Goal: Information Seeking & Learning: Learn about a topic

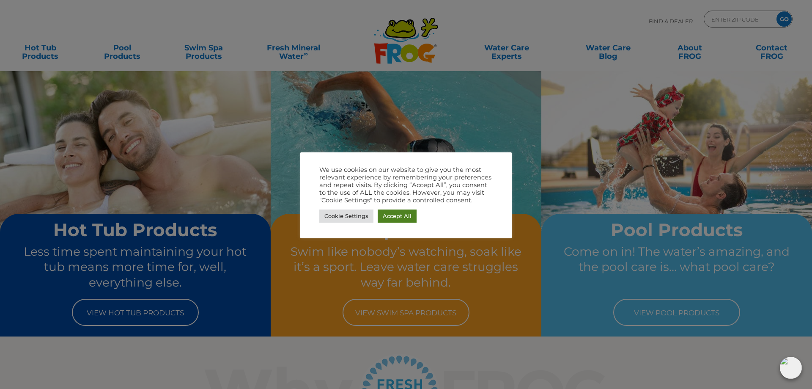
click at [387, 213] on link "Accept All" at bounding box center [397, 215] width 39 height 13
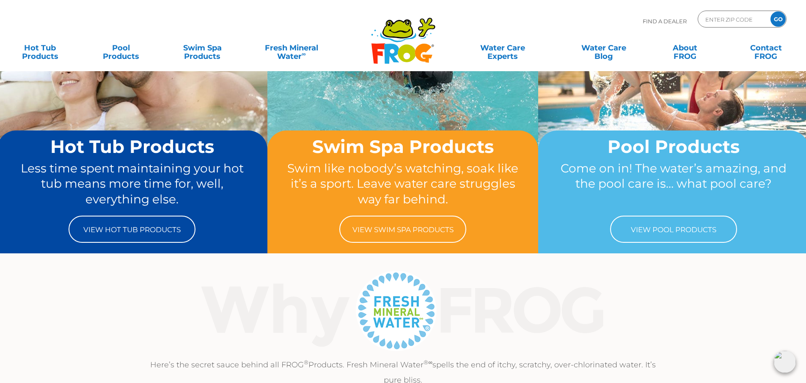
scroll to position [85, 0]
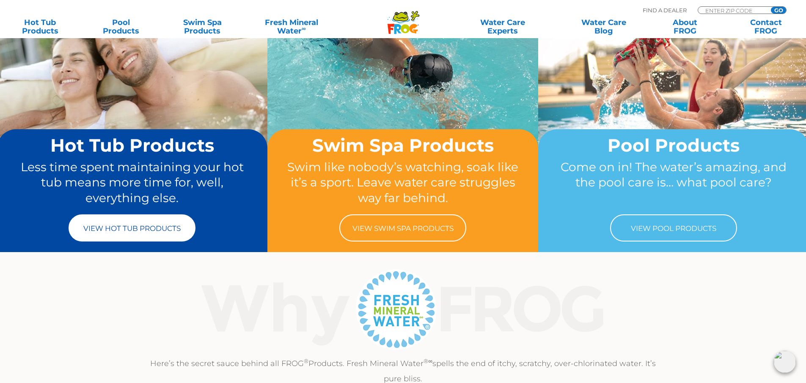
click at [142, 224] on link "View Hot Tub Products" at bounding box center [132, 227] width 127 height 27
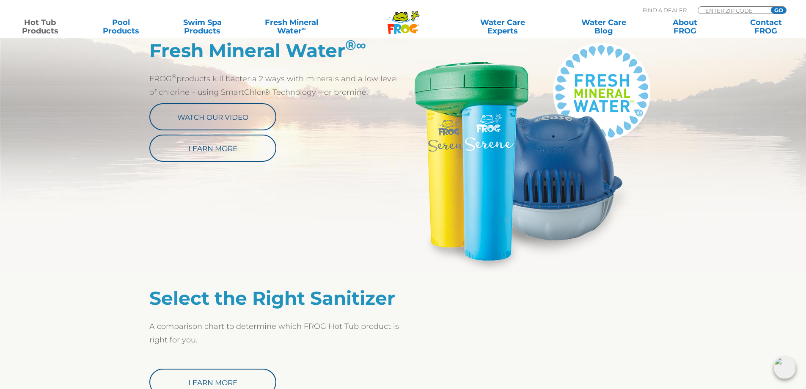
scroll to position [465, 0]
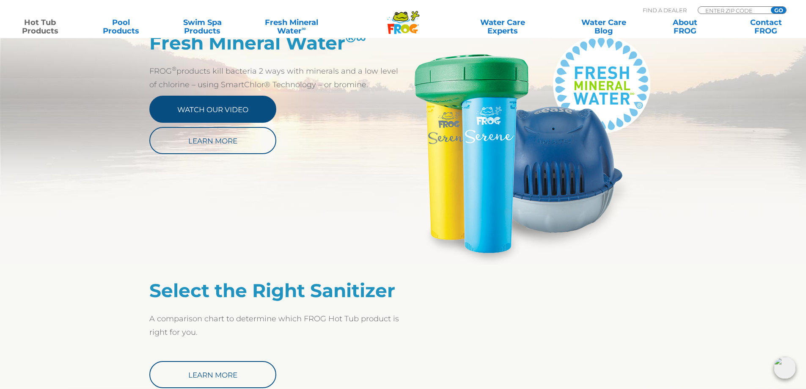
click at [205, 113] on link "Watch Our Video" at bounding box center [212, 109] width 127 height 27
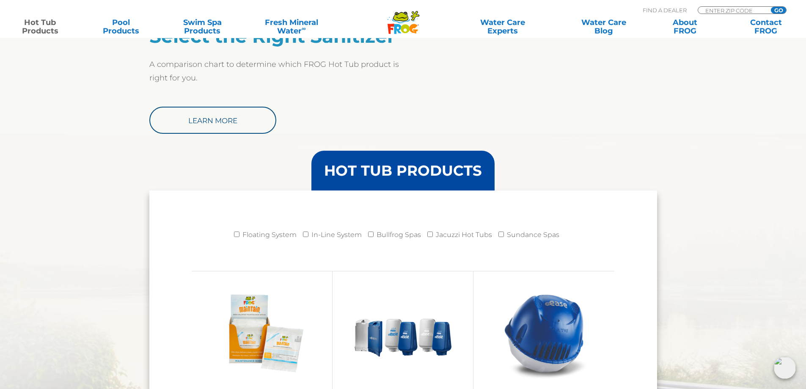
scroll to position [719, 0]
click at [239, 234] on input "Floating System" at bounding box center [237, 235] width 6 height 6
checkbox input "true"
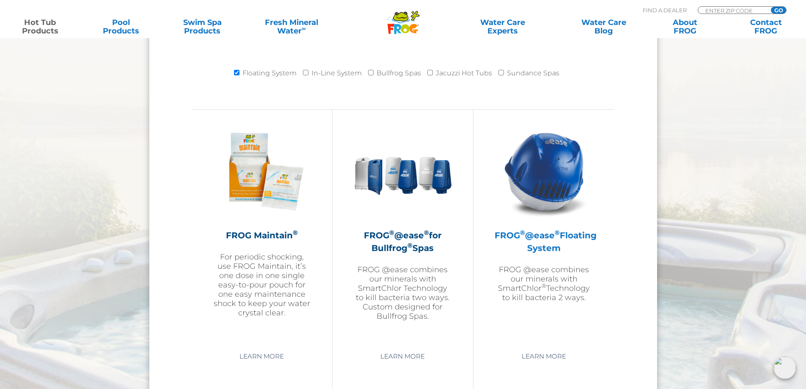
scroll to position [889, 0]
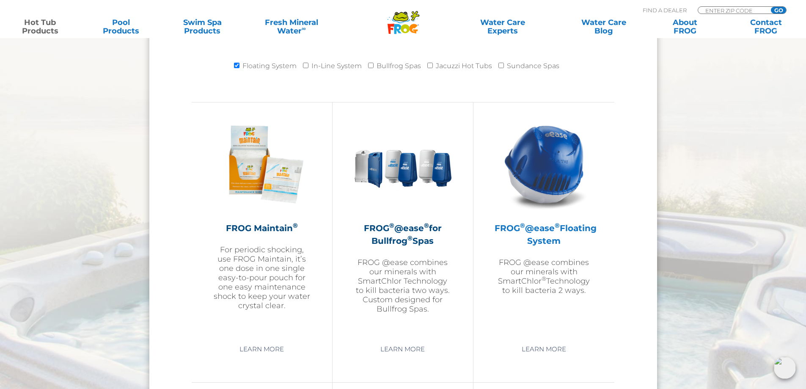
click at [538, 235] on h2 "FROG ® @ease ® Floating System" at bounding box center [544, 234] width 99 height 25
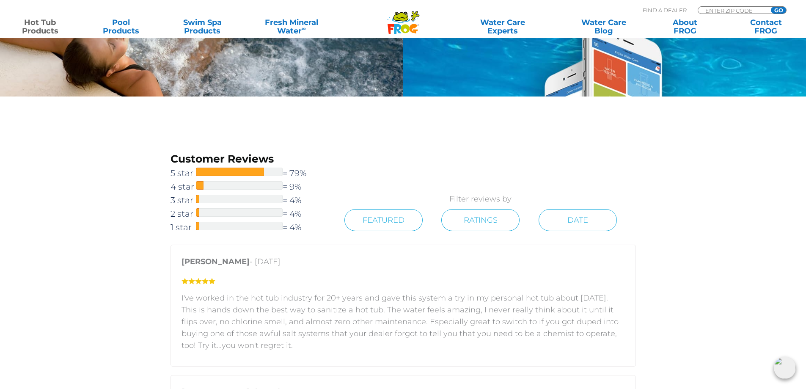
scroll to position [1270, 0]
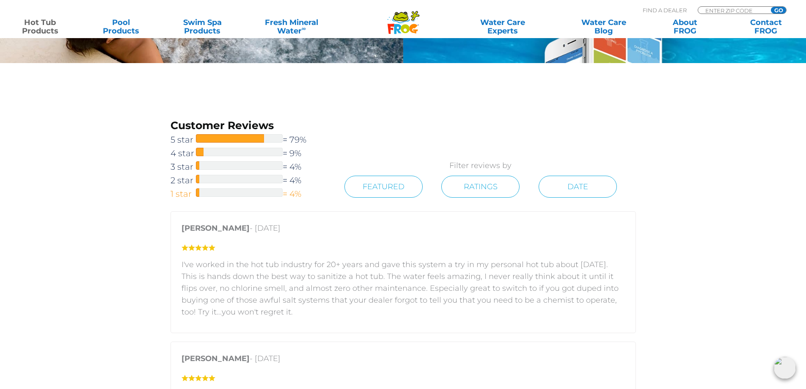
click at [181, 192] on span "1 star" at bounding box center [183, 194] width 25 height 14
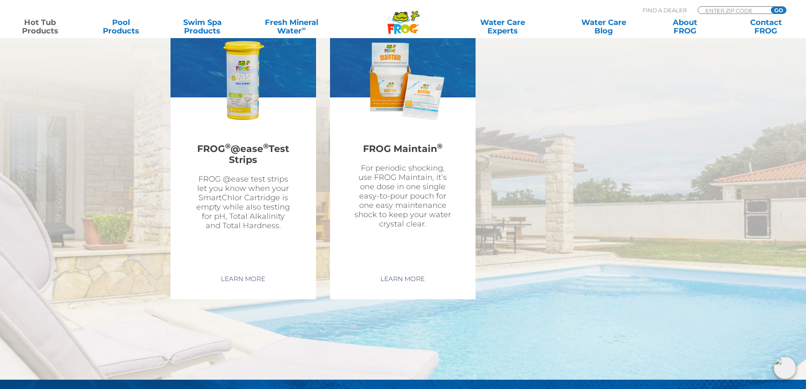
scroll to position [2911, 0]
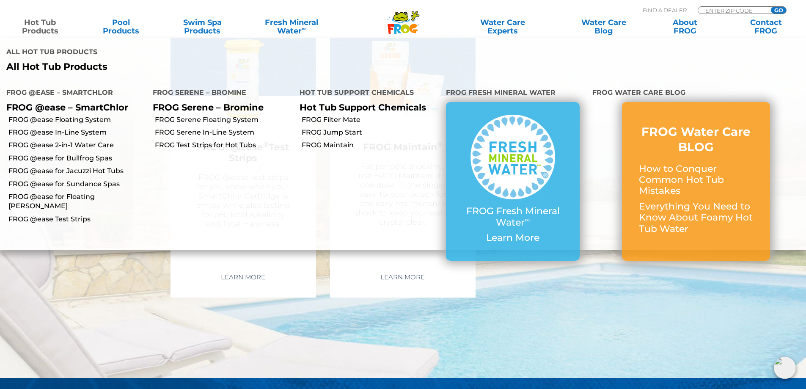
click at [35, 26] on link "Hot Tub Products" at bounding box center [39, 26] width 63 height 17
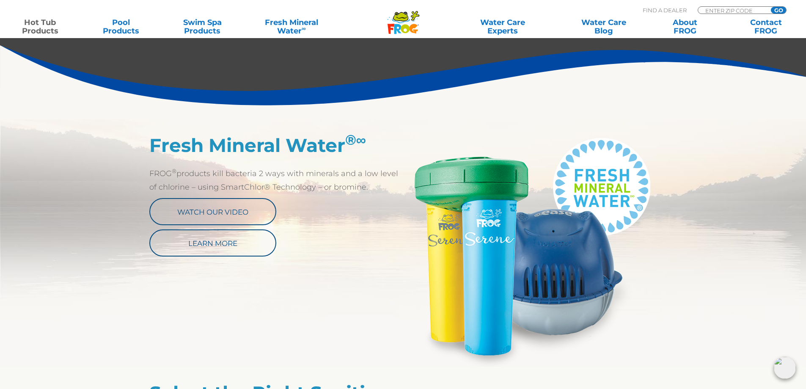
scroll to position [423, 0]
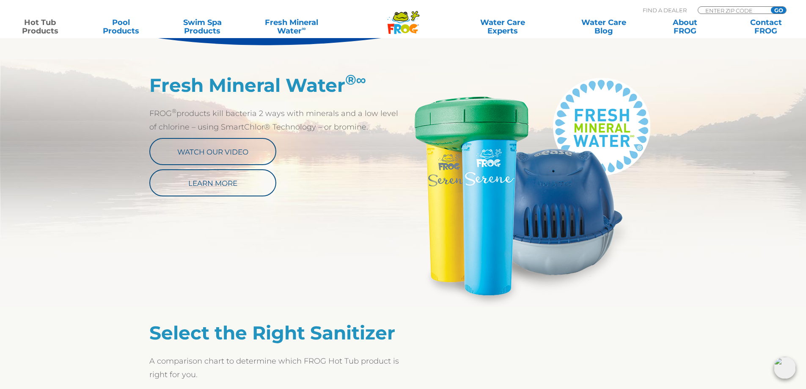
click at [495, 131] on img at bounding box center [530, 190] width 254 height 233
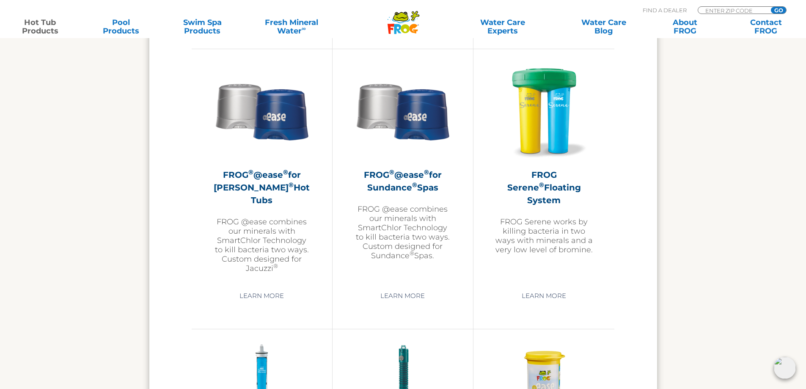
scroll to position [1523, 0]
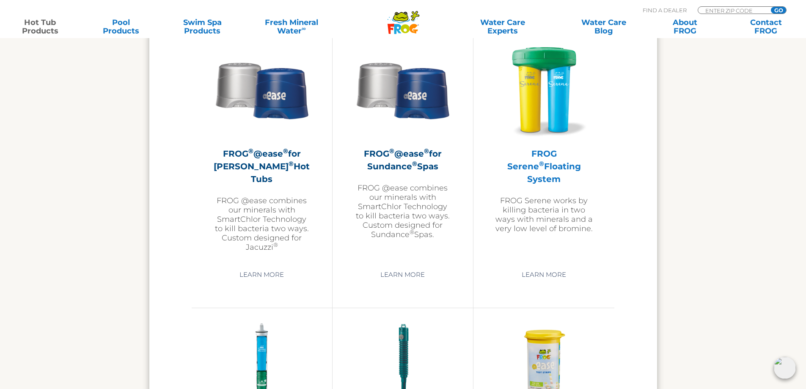
click at [533, 199] on p "FROG Serene works by killing bacteria in two ways with minerals and a very low …" at bounding box center [544, 214] width 99 height 37
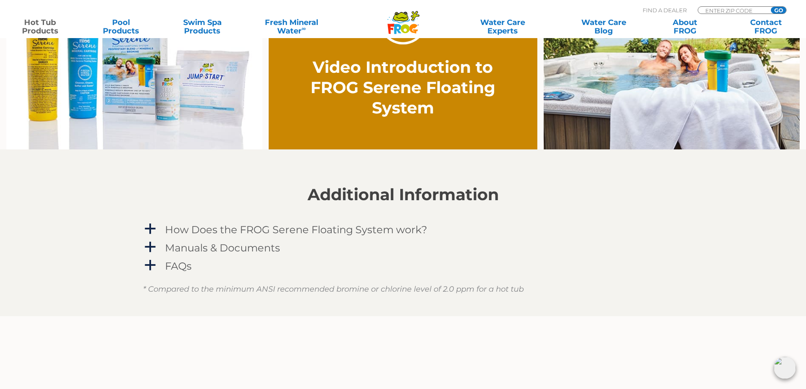
scroll to position [677, 0]
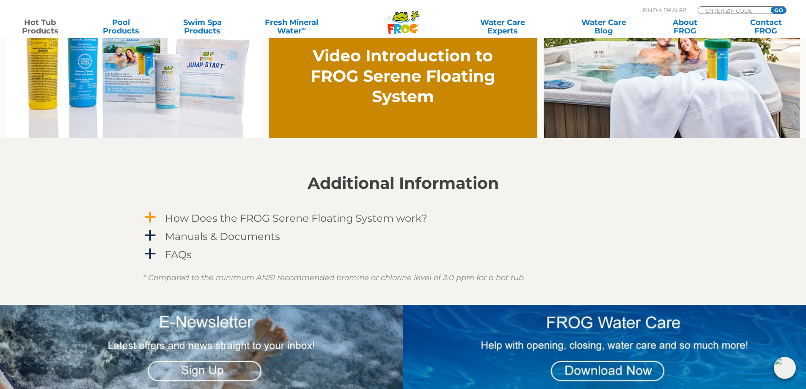
click at [190, 220] on h4 "How Does the FROG Serene Floating System work?" at bounding box center [296, 217] width 262 height 11
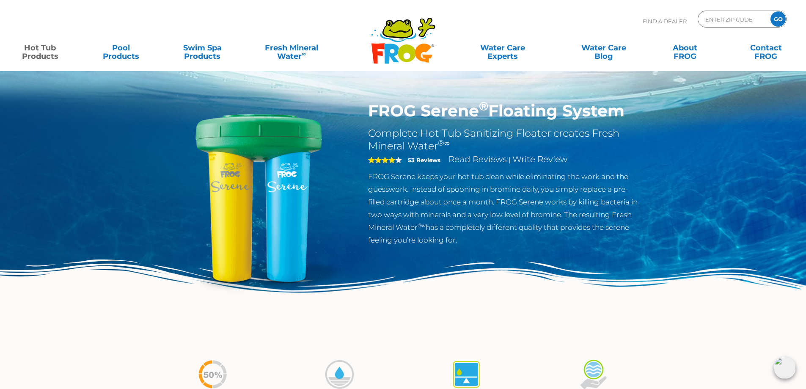
scroll to position [0, 0]
click at [476, 158] on link "Read Reviews" at bounding box center [478, 159] width 58 height 10
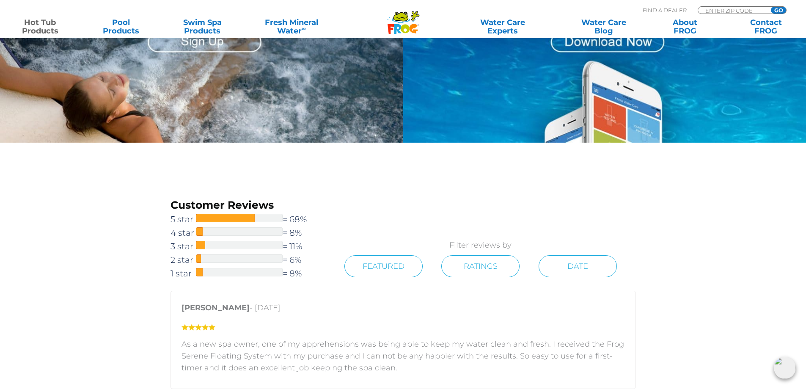
scroll to position [1049, 0]
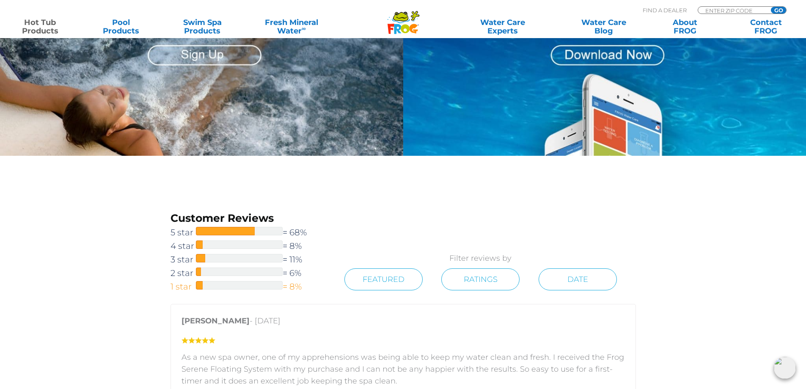
click at [185, 290] on span "1 star" at bounding box center [183, 287] width 25 height 14
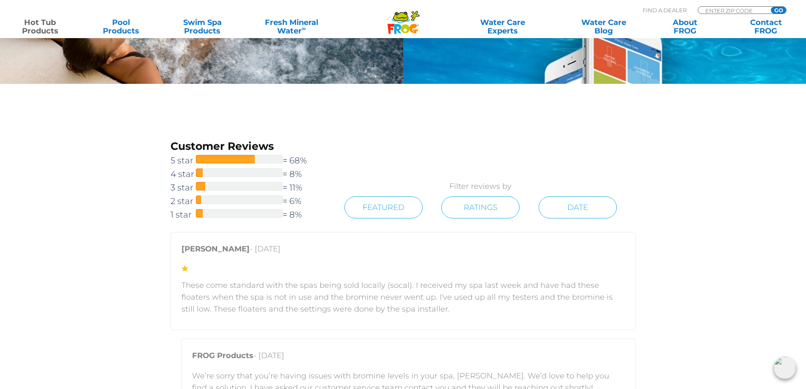
scroll to position [1090, 0]
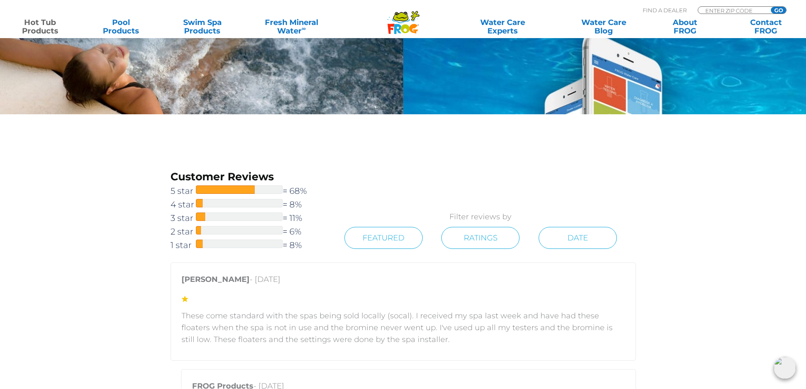
click at [198, 217] on span at bounding box center [201, 216] width 10 height 8
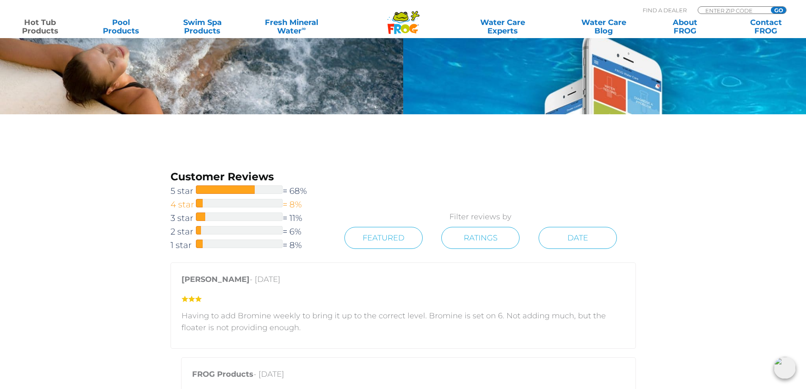
click at [188, 203] on span "4 star" at bounding box center [183, 205] width 25 height 14
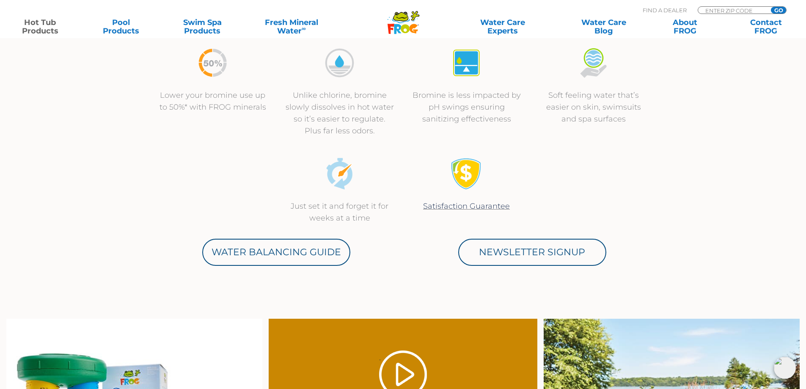
scroll to position [286, 0]
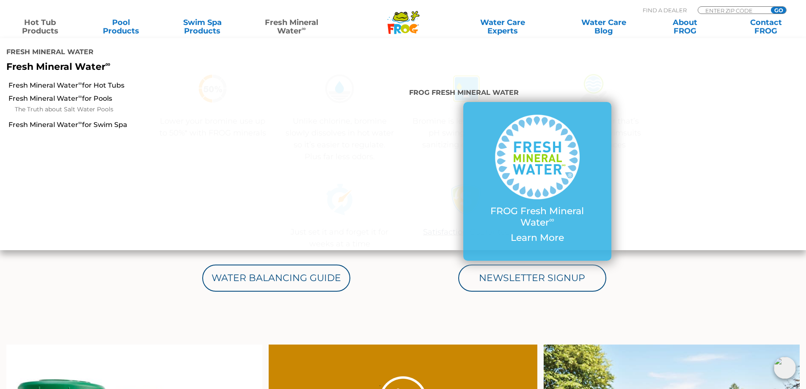
click at [290, 23] on link "Fresh Mineral Water ∞" at bounding box center [291, 26] width 79 height 17
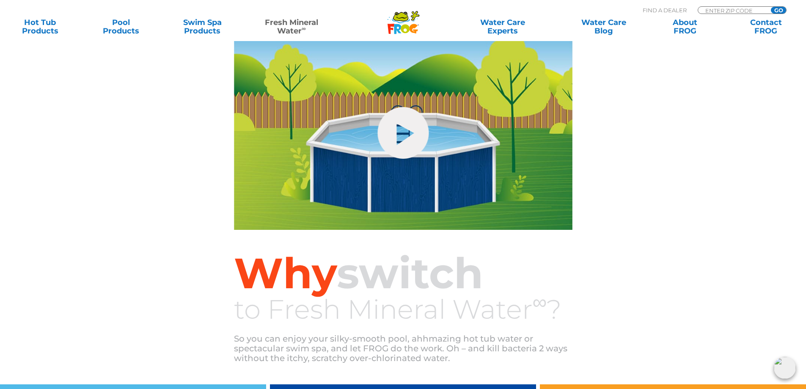
scroll to position [381, 0]
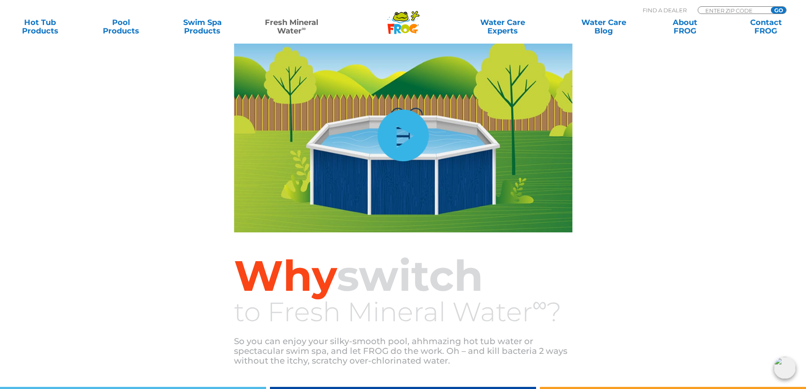
click at [402, 146] on link "hide-me" at bounding box center [402, 136] width 51 height 52
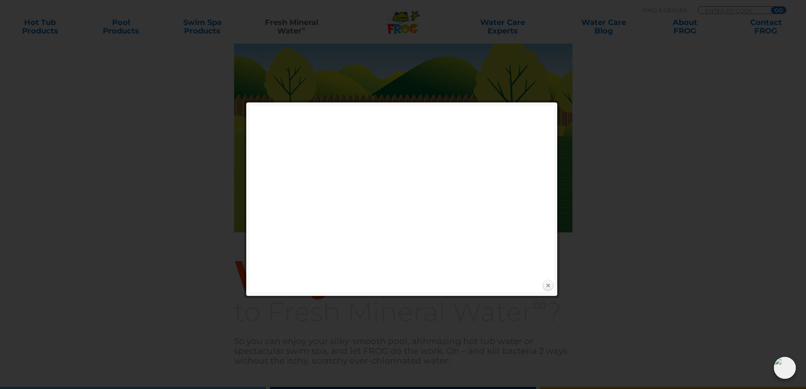
click at [550, 284] on link "Close" at bounding box center [548, 285] width 13 height 13
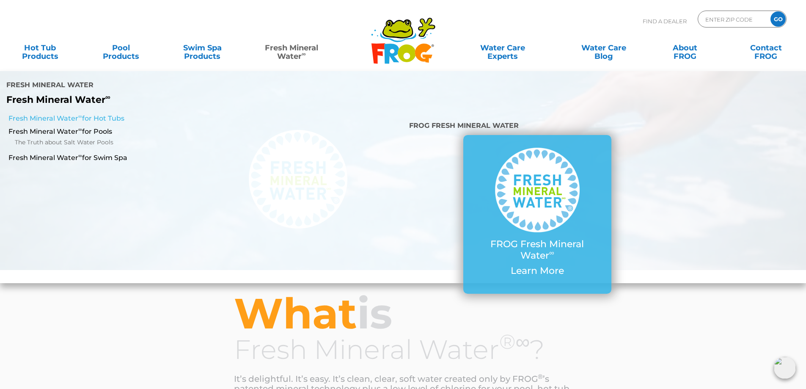
click at [107, 117] on link "Fresh Mineral Water ∞ for Hot Tubs" at bounding box center [138, 118] width 260 height 9
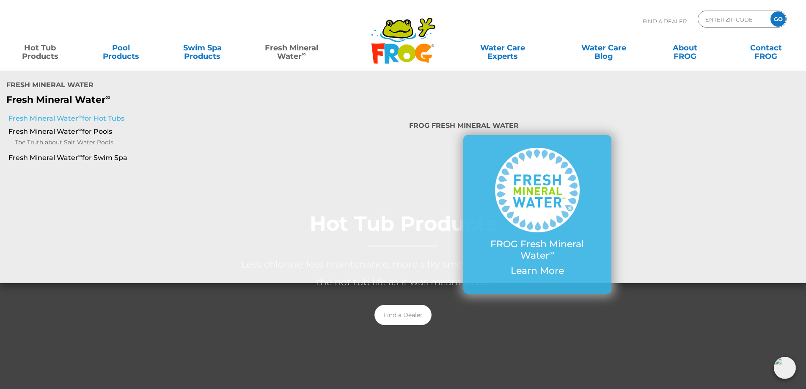
click at [91, 121] on link "Fresh Mineral Water ∞ for Hot Tubs" at bounding box center [138, 118] width 260 height 9
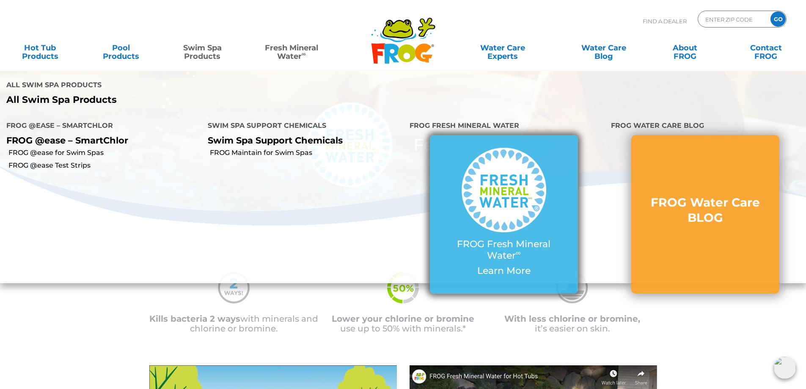
click at [507, 196] on img at bounding box center [504, 190] width 85 height 85
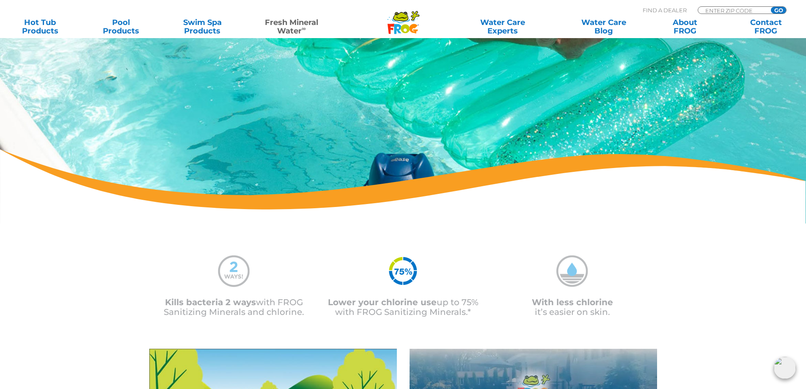
scroll to position [254, 0]
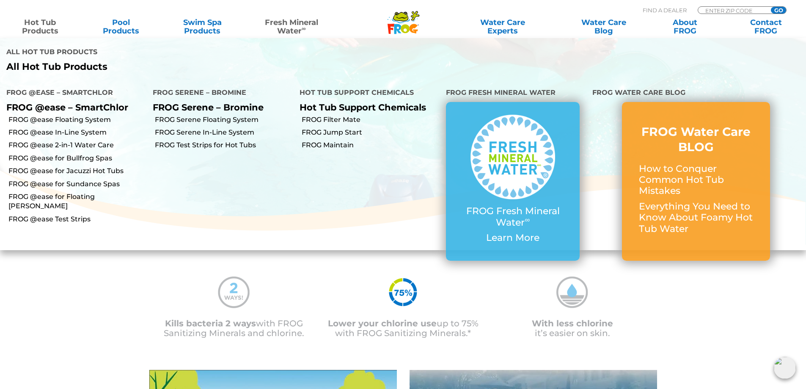
click at [40, 24] on link "Hot Tub Products" at bounding box center [39, 26] width 63 height 17
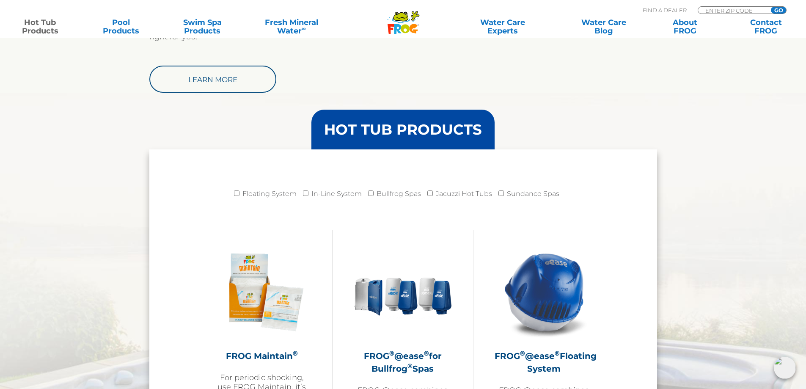
scroll to position [762, 0]
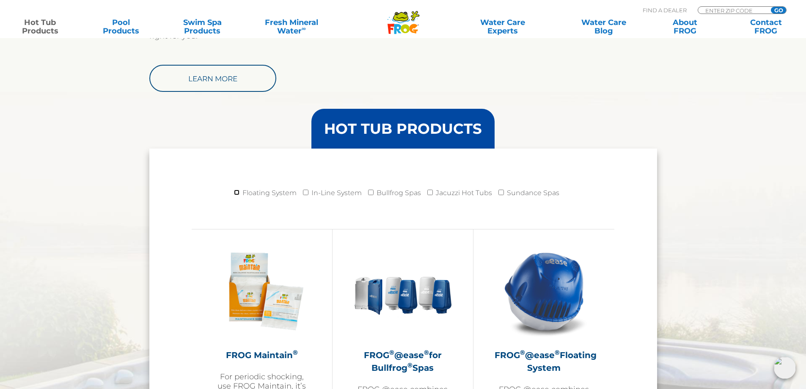
click at [238, 192] on input "Floating System" at bounding box center [237, 193] width 6 height 6
checkbox input "true"
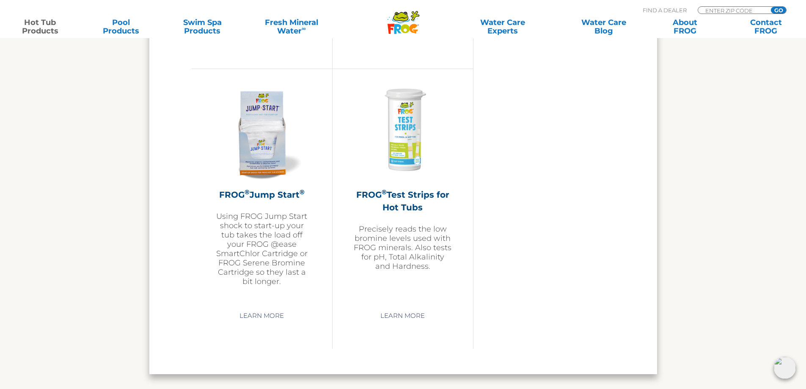
scroll to position [2074, 0]
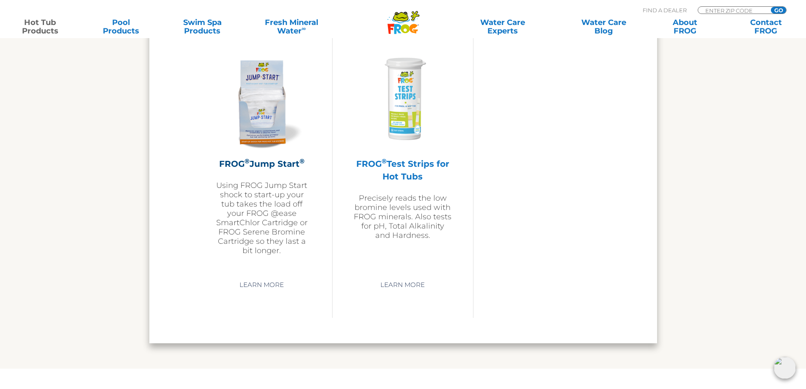
click at [409, 199] on p "Precisely reads the low bromine levels used with FROG minerals. Also tests for …" at bounding box center [403, 216] width 98 height 47
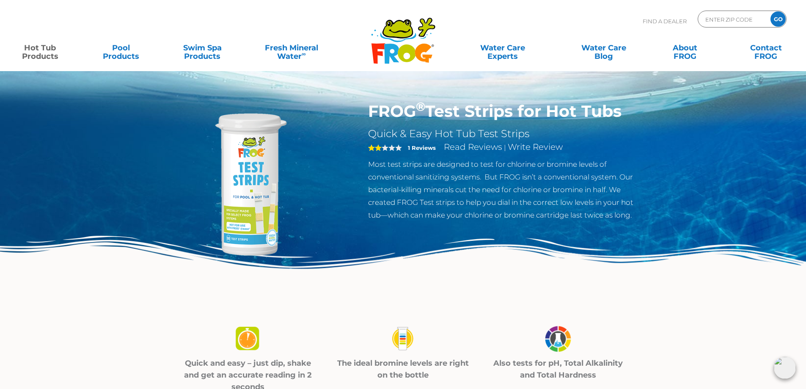
click at [247, 202] on img at bounding box center [246, 186] width 169 height 169
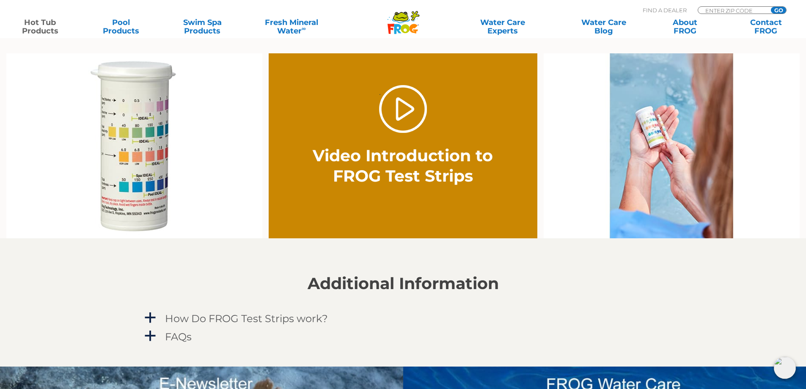
scroll to position [550, 0]
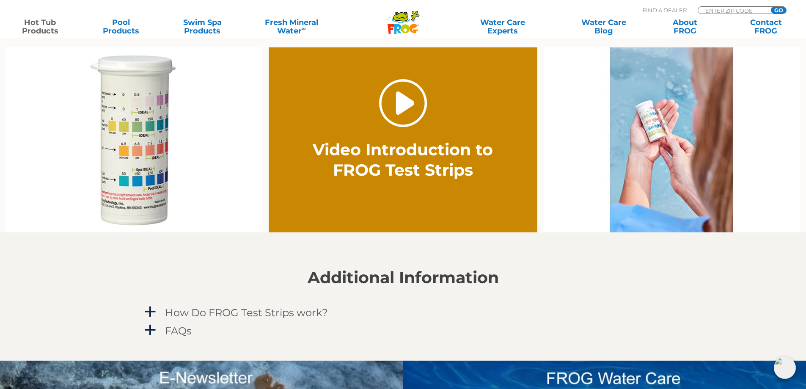
click at [403, 107] on link "." at bounding box center [403, 103] width 48 height 48
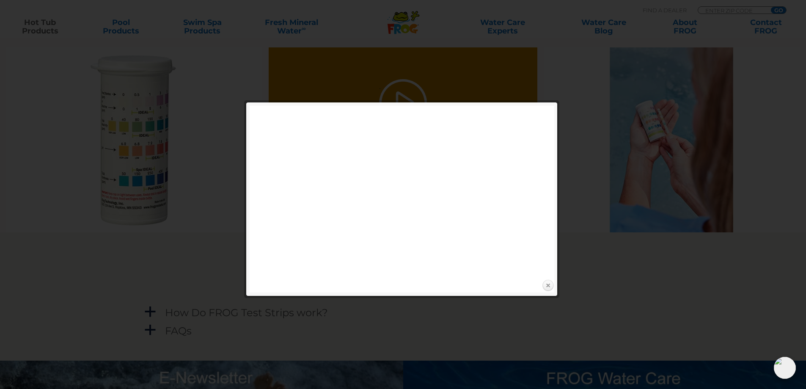
click at [549, 287] on link "Close" at bounding box center [548, 285] width 13 height 13
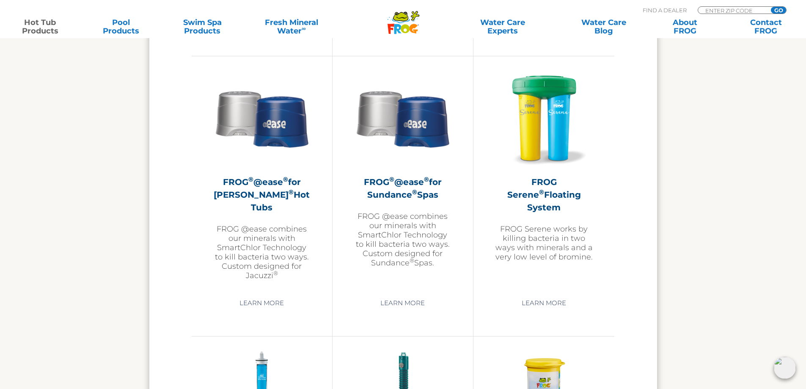
scroll to position [1512, 0]
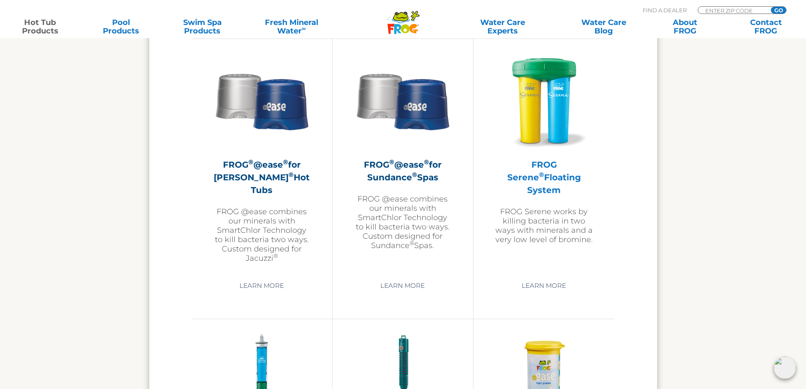
click at [534, 210] on p "FROG Serene works by killing bacteria in two ways with minerals and a very low …" at bounding box center [544, 225] width 99 height 37
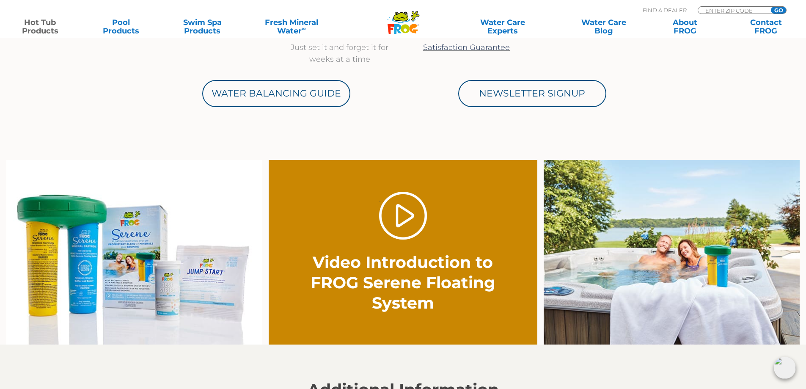
scroll to position [508, 0]
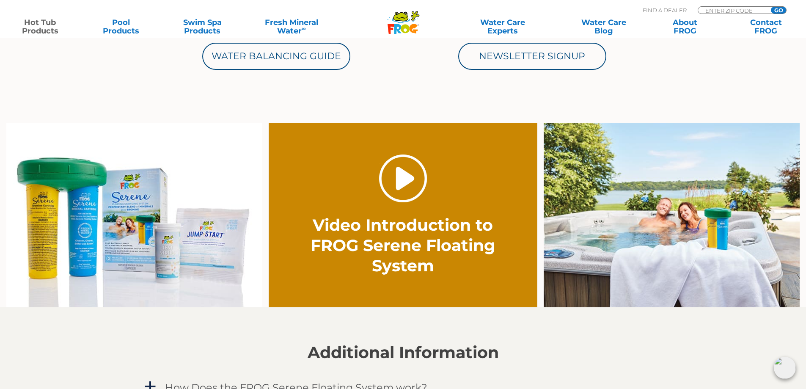
click at [408, 182] on link "." at bounding box center [403, 178] width 48 height 48
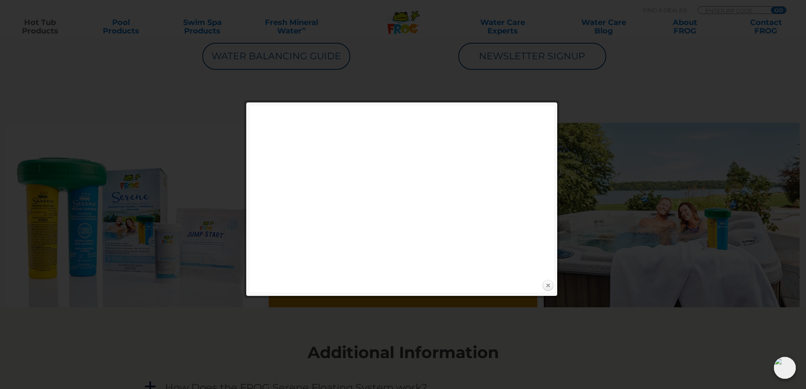
click at [546, 283] on link "Close" at bounding box center [548, 285] width 13 height 13
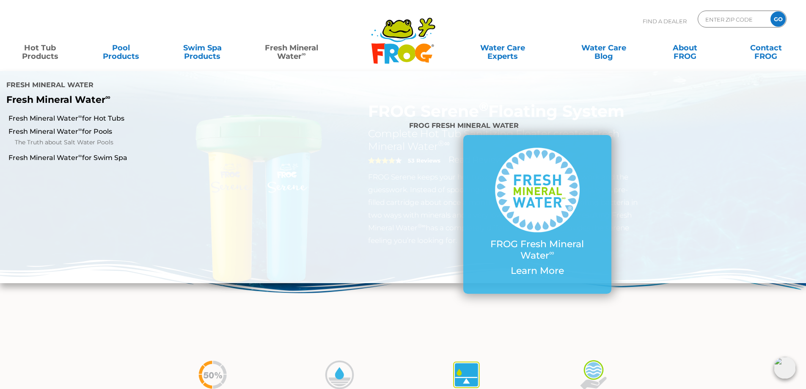
click at [307, 53] on link "Fresh Mineral Water ∞" at bounding box center [291, 47] width 79 height 17
click at [106, 117] on link "Fresh Mineral Water ∞ for Hot Tubs" at bounding box center [138, 118] width 260 height 9
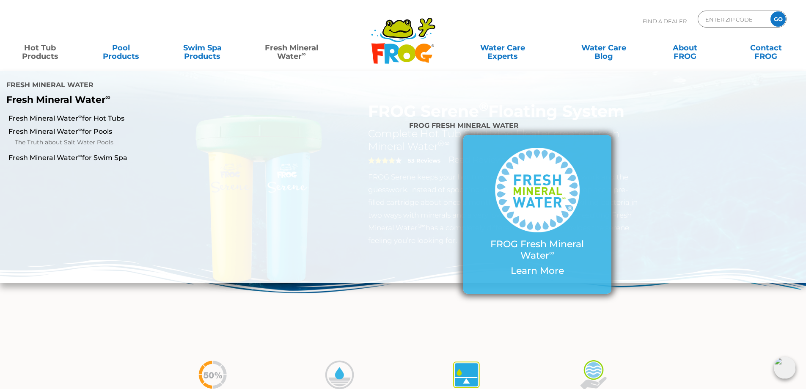
click at [511, 198] on img at bounding box center [537, 190] width 85 height 85
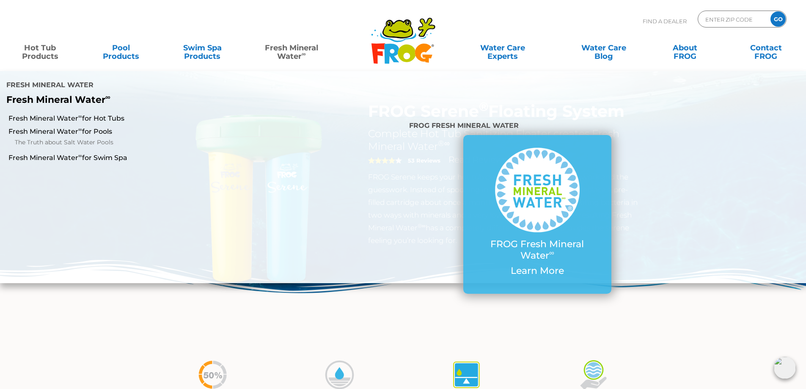
click at [298, 52] on link "Fresh Mineral Water ∞" at bounding box center [291, 47] width 79 height 17
click at [108, 117] on link "Fresh Mineral Water ∞ for Hot Tubs" at bounding box center [138, 118] width 260 height 9
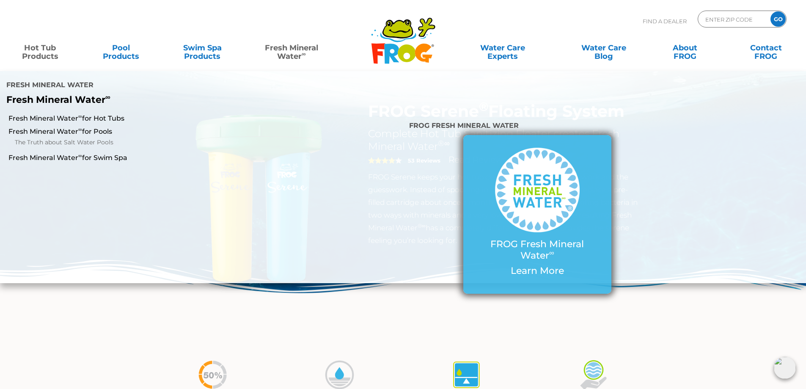
click at [521, 236] on div at bounding box center [537, 193] width 114 height 91
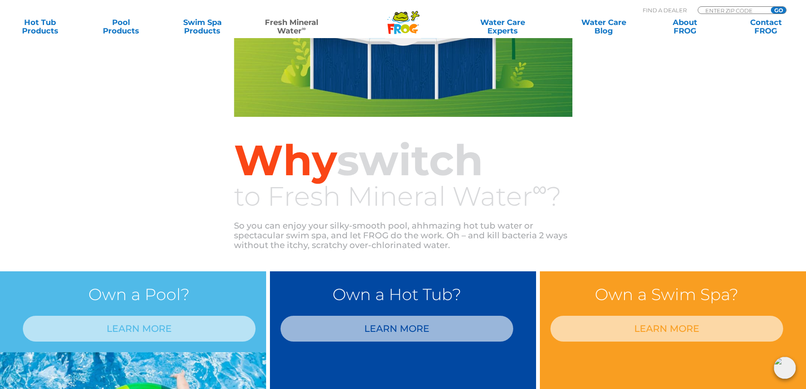
scroll to position [381, 0]
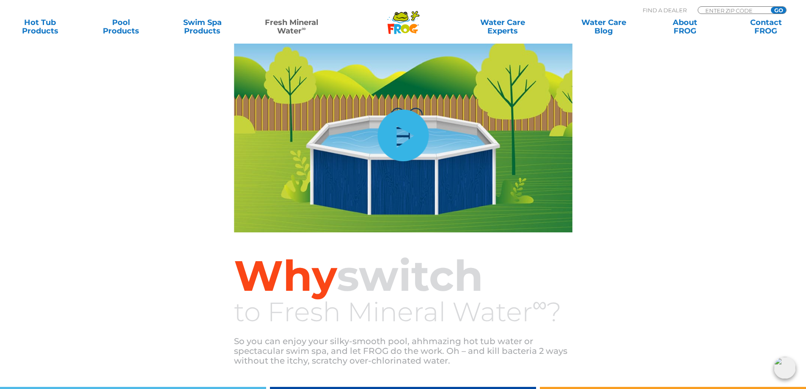
click at [395, 135] on link "hide-me" at bounding box center [402, 136] width 51 height 52
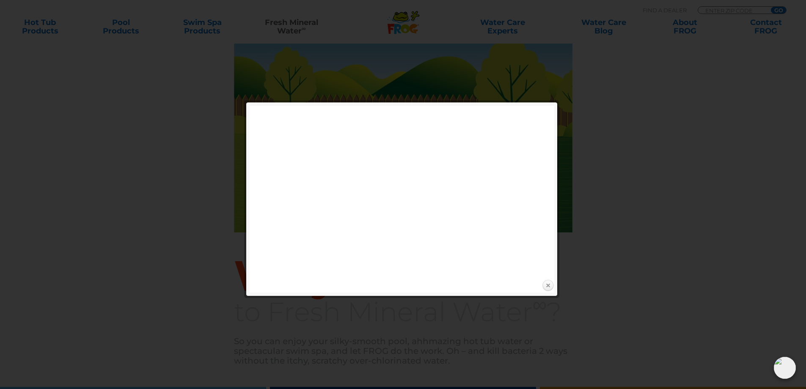
click at [549, 283] on link "Close" at bounding box center [548, 285] width 13 height 13
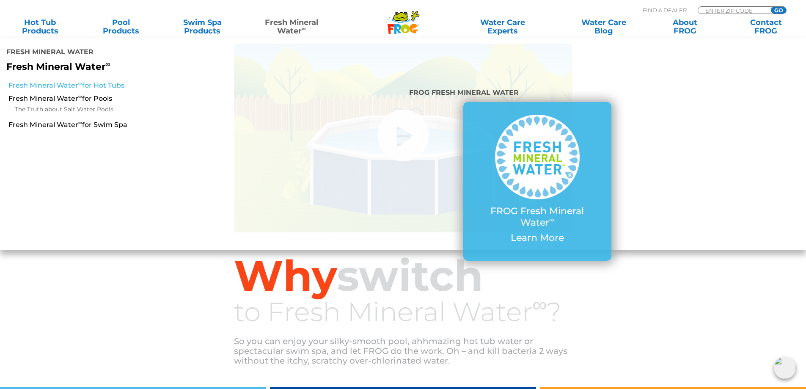
click at [105, 84] on link "Fresh Mineral Water ∞ for Hot Tubs" at bounding box center [138, 85] width 260 height 9
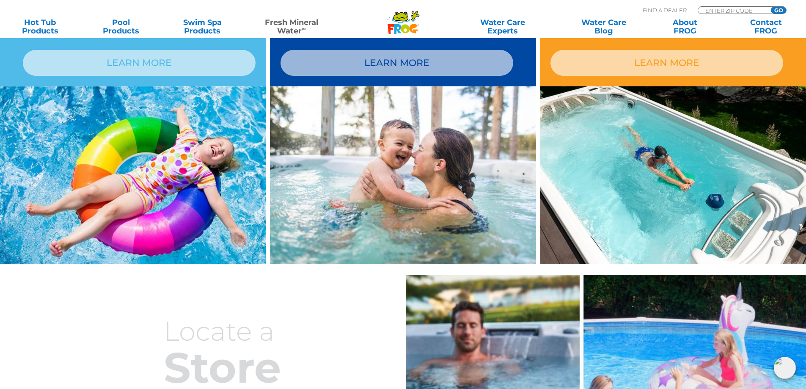
scroll to position [762, 0]
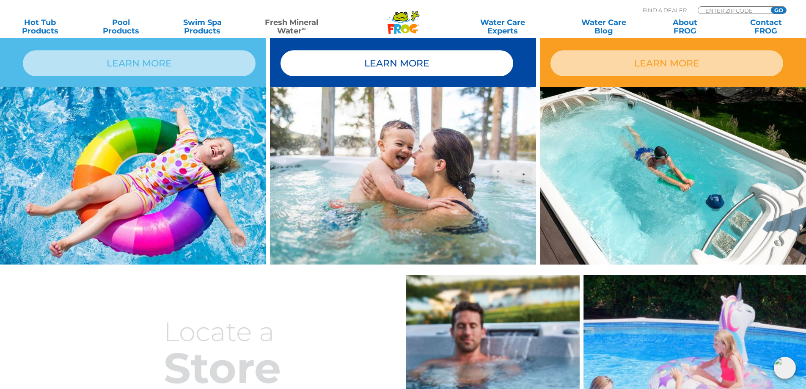
click at [377, 70] on link "LEARN MORE" at bounding box center [397, 63] width 233 height 26
